Goal: Check status: Check status

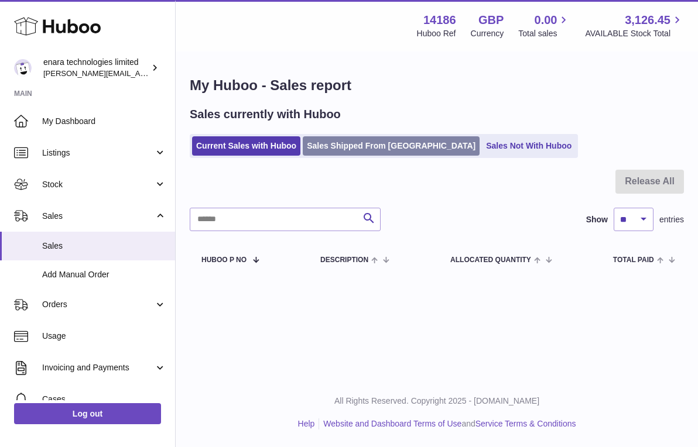
click at [372, 143] on link "Sales Shipped From [GEOGRAPHIC_DATA]" at bounding box center [391, 145] width 177 height 19
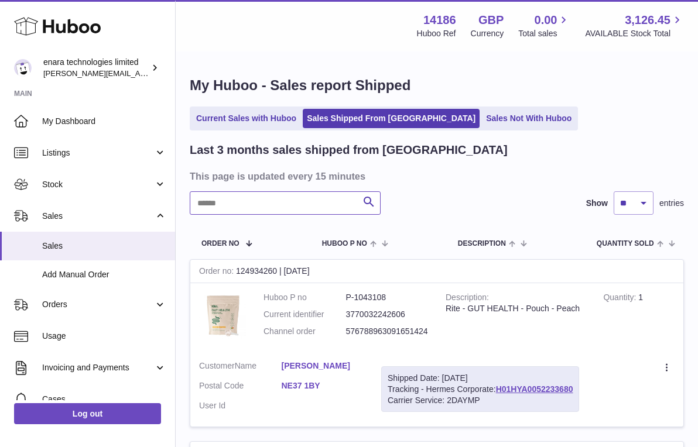
click at [316, 202] on input "text" at bounding box center [285, 202] width 191 height 23
paste input "**********"
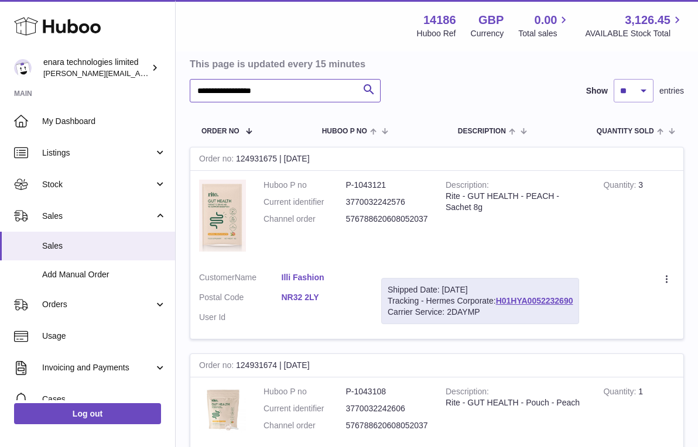
scroll to position [150, 0]
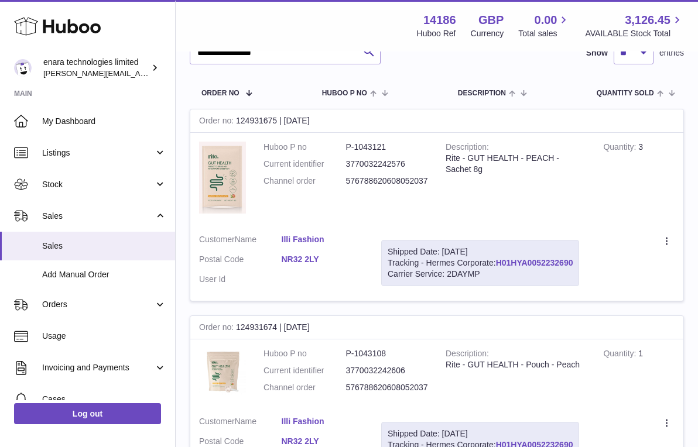
drag, startPoint x: 577, startPoint y: 259, endPoint x: 502, endPoint y: 258, distance: 74.9
click at [500, 260] on div "Shipped Date: [DATE] Tracking - Hermes Corporate: H01HYA0052232690 Carrier Serv…" at bounding box center [480, 263] width 198 height 46
copy div "H01HYA0052232690"
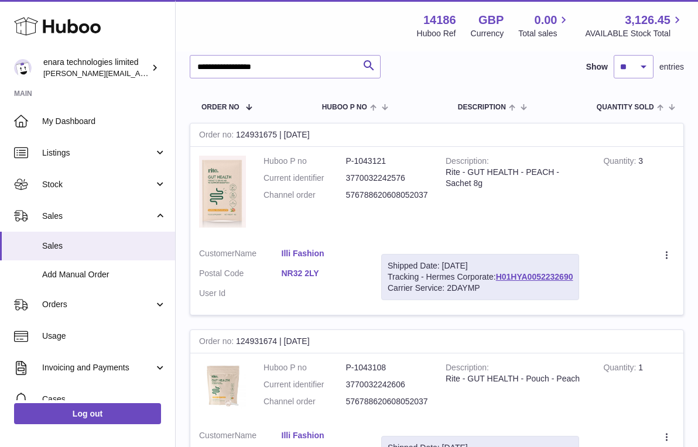
scroll to position [133, 0]
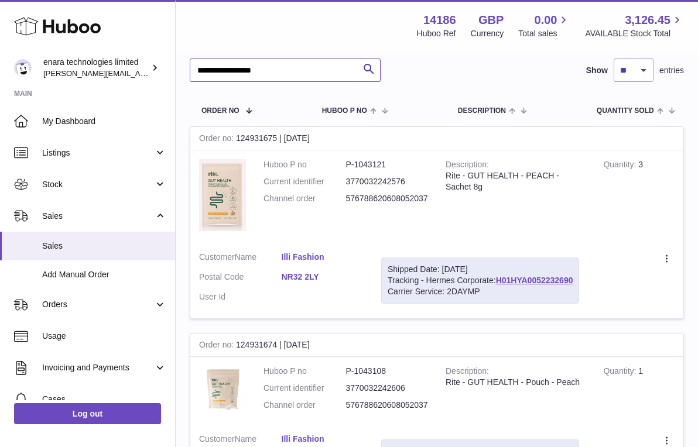
drag, startPoint x: 292, startPoint y: 70, endPoint x: -35, endPoint y: 35, distance: 329.0
click at [0, 35] on html ".st0{fill:#141414;}" at bounding box center [349, 90] width 698 height 447
paste input "text"
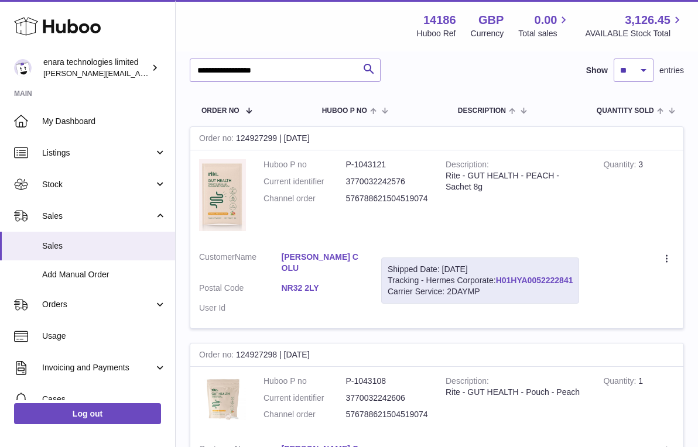
drag, startPoint x: 576, startPoint y: 277, endPoint x: 500, endPoint y: 278, distance: 76.1
click at [500, 278] on div "Shipped Date: [DATE] Tracking - Hermes Corporate: H01HYA0052222841 Carrier Serv…" at bounding box center [480, 281] width 198 height 46
copy div "H01HYA0052222841"
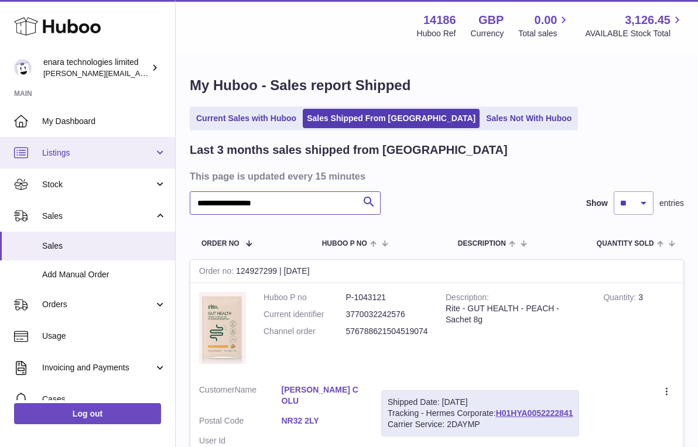
drag, startPoint x: 307, startPoint y: 205, endPoint x: 74, endPoint y: 167, distance: 236.1
click at [74, 167] on div "**********" at bounding box center [349, 380] width 698 height 760
paste input "text"
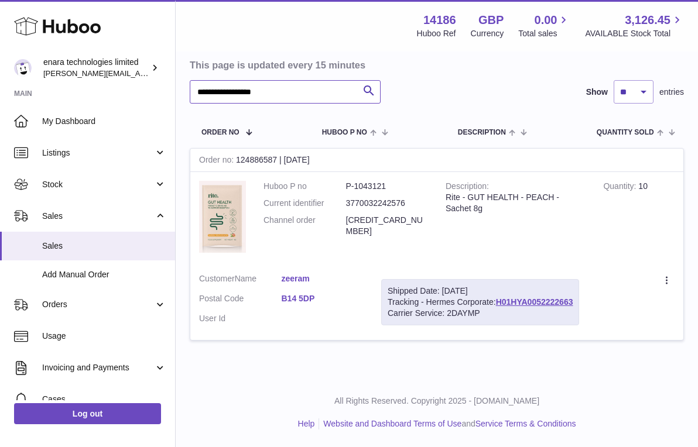
scroll to position [107, 0]
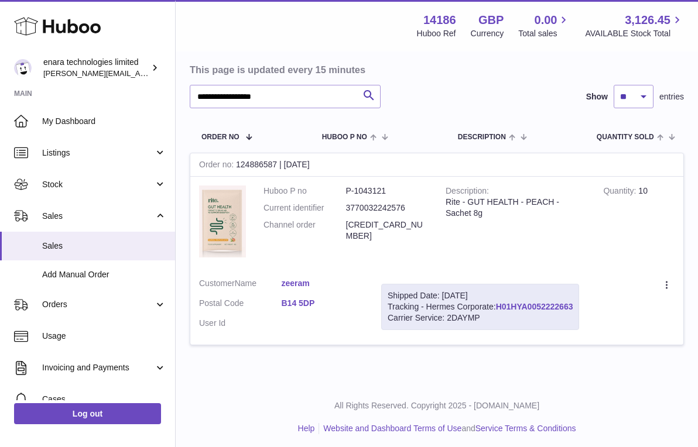
drag, startPoint x: 577, startPoint y: 304, endPoint x: 499, endPoint y: 304, distance: 78.4
click at [499, 304] on div "Shipped Date: [DATE] Tracking - Hermes Corporate: H01HYA0052222663 Carrier Serv…" at bounding box center [480, 307] width 198 height 46
copy div "H01HYA0052222663"
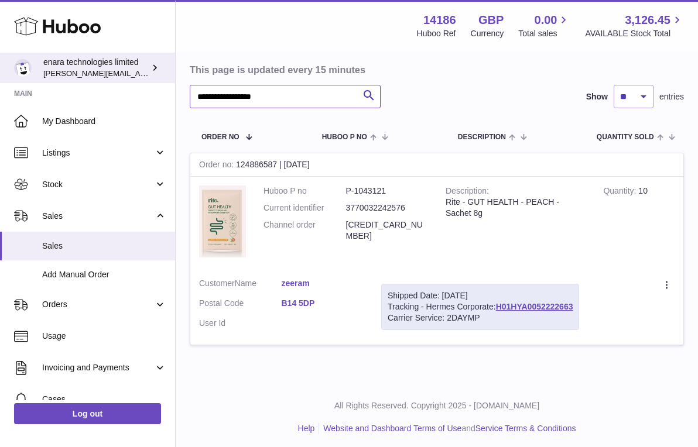
drag, startPoint x: 290, startPoint y: 100, endPoint x: 97, endPoint y: 76, distance: 194.6
click at [97, 76] on div "**********" at bounding box center [349, 172] width 698 height 558
paste input "text"
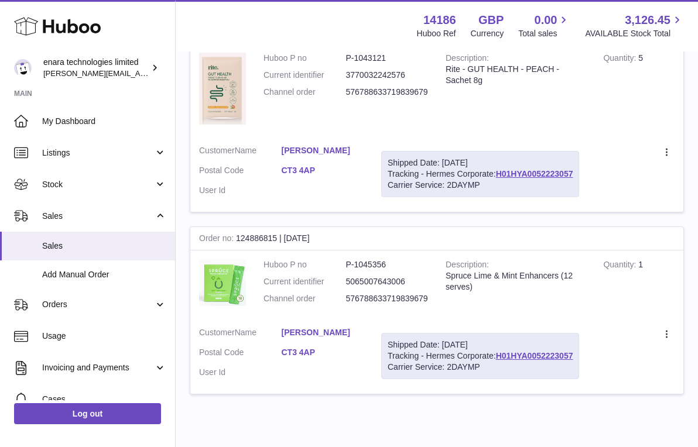
scroll to position [239, 0]
drag, startPoint x: 577, startPoint y: 347, endPoint x: 500, endPoint y: 352, distance: 77.4
click at [500, 352] on div "Shipped Date: [DATE] Tracking - Hermes Corporate: H01HYA0052223057 Carrier Serv…" at bounding box center [480, 356] width 198 height 46
copy div "H01HYA0052223057"
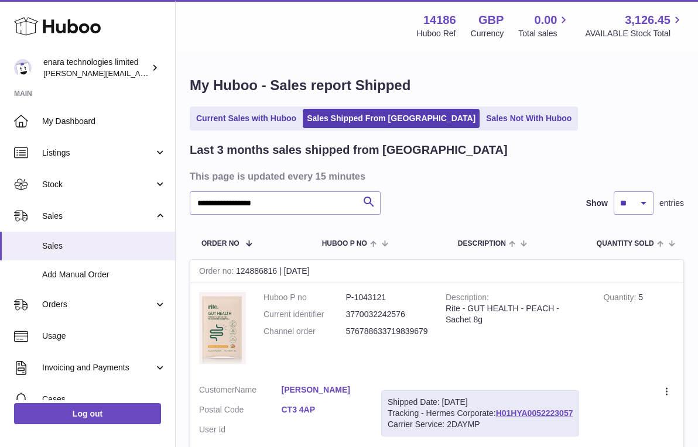
scroll to position [0, 0]
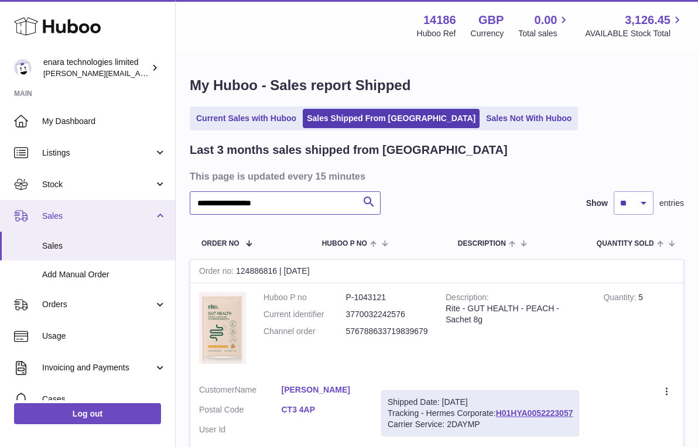
drag, startPoint x: 294, startPoint y: 205, endPoint x: 91, endPoint y: 200, distance: 202.6
click at [91, 200] on div "**********" at bounding box center [349, 370] width 698 height 740
paste input "text"
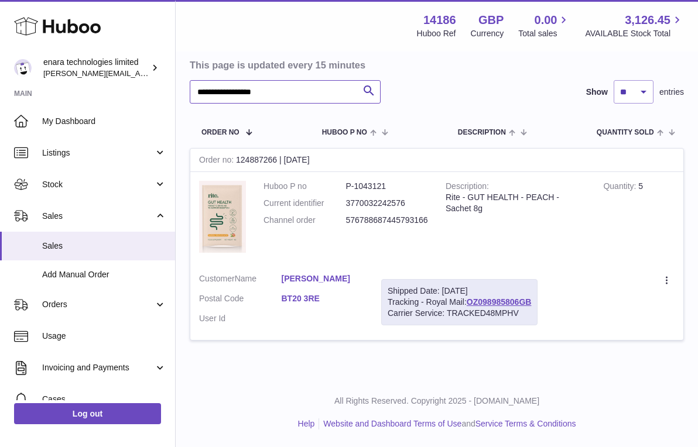
scroll to position [107, 0]
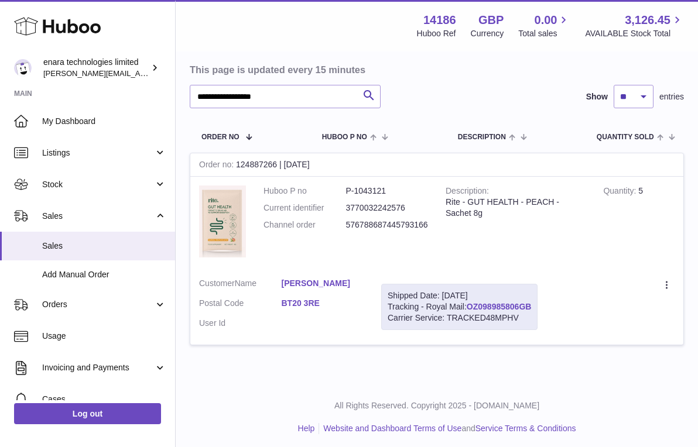
drag, startPoint x: 534, startPoint y: 303, endPoint x: 470, endPoint y: 304, distance: 64.4
click at [470, 304] on div "Shipped Date: [DATE] Tracking - Royal Mail: OZ098985806GB Carrier Service: TRAC…" at bounding box center [459, 307] width 156 height 46
copy div "OZ098985806GB"
drag, startPoint x: 312, startPoint y: 100, endPoint x: 105, endPoint y: 93, distance: 206.7
click at [105, 93] on div "**********" at bounding box center [349, 172] width 698 height 558
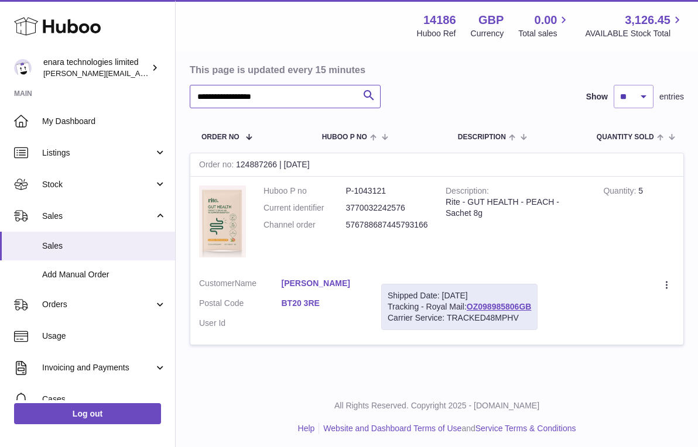
paste input "text"
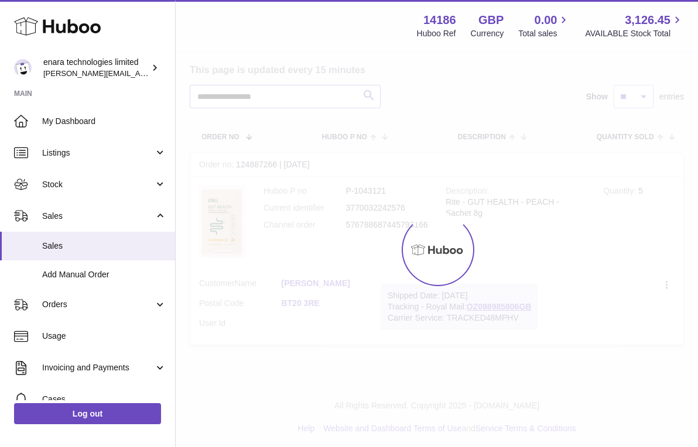
scroll to position [81, 0]
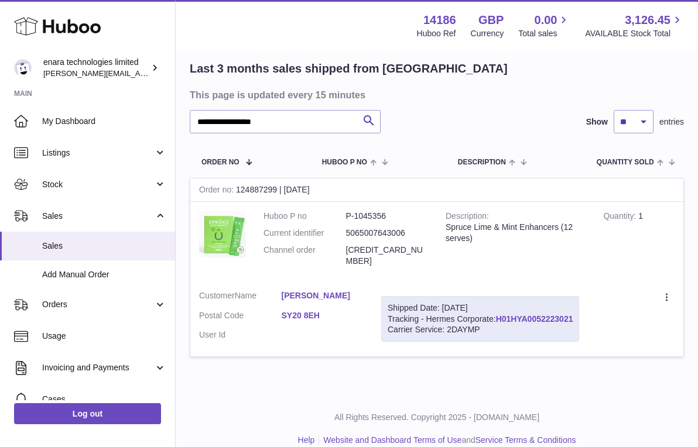
drag, startPoint x: 576, startPoint y: 301, endPoint x: 499, endPoint y: 304, distance: 77.3
click at [499, 304] on div "Shipped Date: [DATE] Tracking - Hermes Corporate: H01HYA0052223021 Carrier Serv…" at bounding box center [480, 319] width 198 height 46
copy div "H01HYA0052223021"
drag, startPoint x: 308, startPoint y: 122, endPoint x: 32, endPoint y: 99, distance: 277.1
click at [32, 99] on div "**********" at bounding box center [349, 191] width 698 height 545
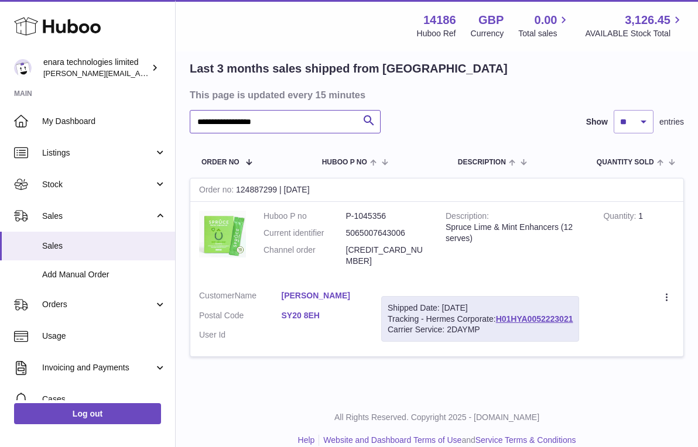
paste input "text"
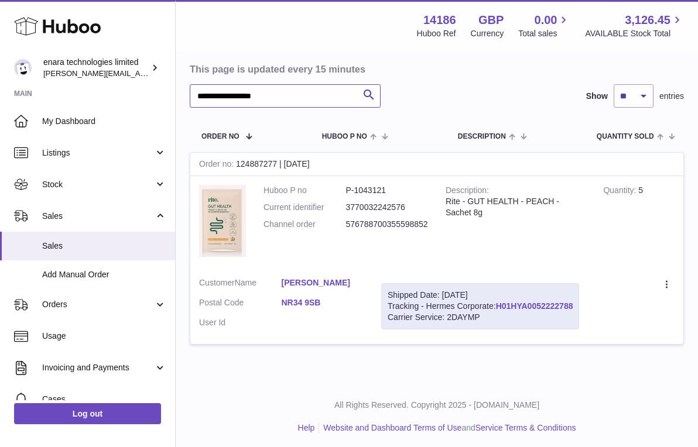
scroll to position [107, 0]
drag, startPoint x: 580, startPoint y: 303, endPoint x: 498, endPoint y: 304, distance: 81.9
click at [498, 304] on div "Shipped Date: [DATE] Tracking - Hermes Corporate: H01HYA0052222788 Carrier Serv…" at bounding box center [480, 307] width 198 height 46
copy div "H01HYA0052222788"
drag, startPoint x: 294, startPoint y: 93, endPoint x: 85, endPoint y: 91, distance: 208.9
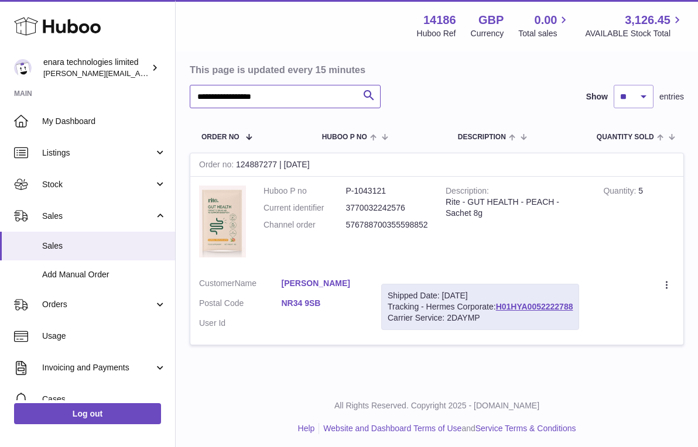
click at [85, 91] on div "**********" at bounding box center [349, 172] width 698 height 558
paste input "text"
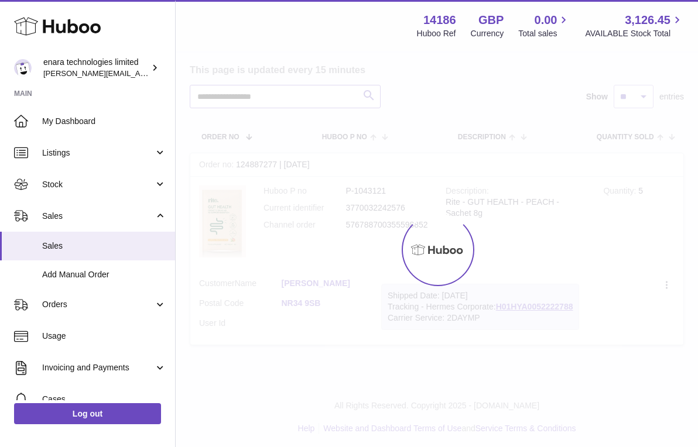
scroll to position [81, 0]
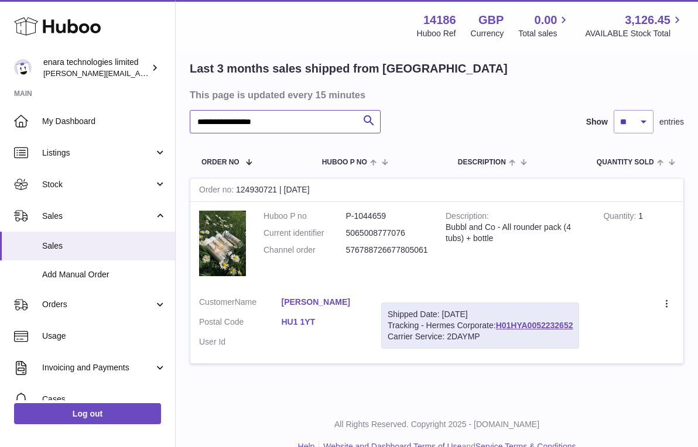
type input "**********"
drag, startPoint x: 578, startPoint y: 321, endPoint x: 499, endPoint y: 323, distance: 78.5
click at [499, 323] on div "Shipped Date: [DATE] Tracking - Hermes Corporate: H01HYA0052232652 Carrier Serv…" at bounding box center [480, 326] width 198 height 46
copy div "H01HYA0052232652"
